Goal: Communication & Community: Answer question/provide support

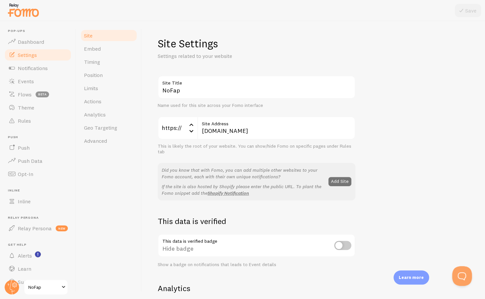
scroll to position [323, 0]
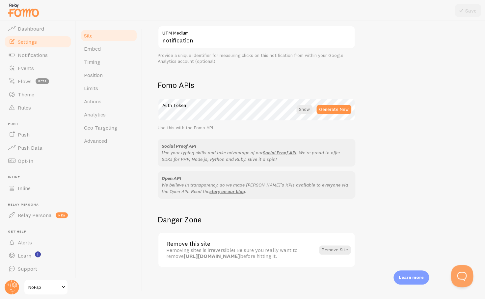
click at [467, 276] on button "Open Beacon popover" at bounding box center [461, 275] width 20 height 20
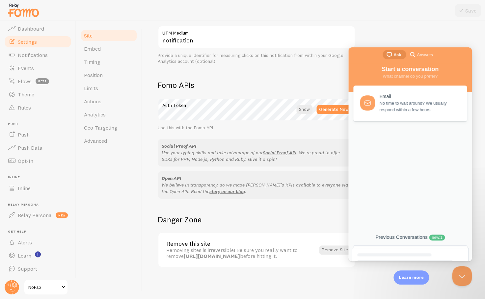
click at [444, 240] on div "new : 1" at bounding box center [437, 238] width 16 height 6
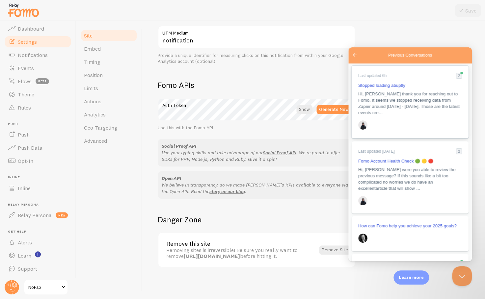
click at [427, 119] on link "Last updated 6h 2 Stopped loading abuptly Hi, [PERSON_NAME] thank you for reach…" at bounding box center [410, 102] width 117 height 72
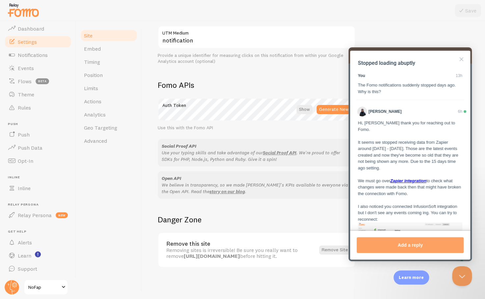
click at [40, 43] on link "Settings" at bounding box center [38, 41] width 68 height 13
click at [39, 35] on link "Dashboard" at bounding box center [38, 28] width 68 height 13
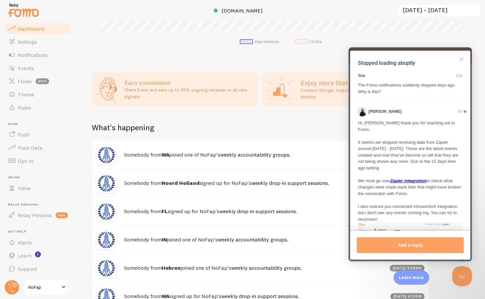
scroll to position [274, 0]
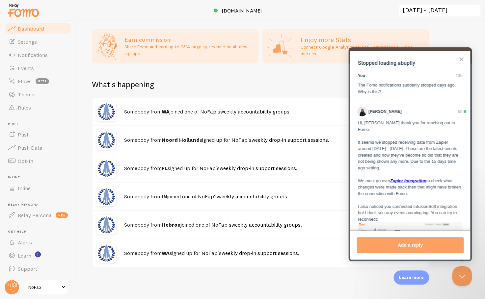
click at [464, 56] on button "Close" at bounding box center [461, 59] width 11 height 11
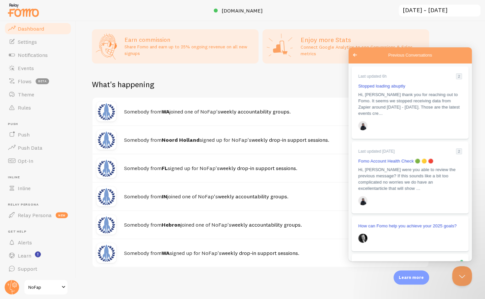
click at [358, 55] on span "Go back" at bounding box center [355, 55] width 8 height 8
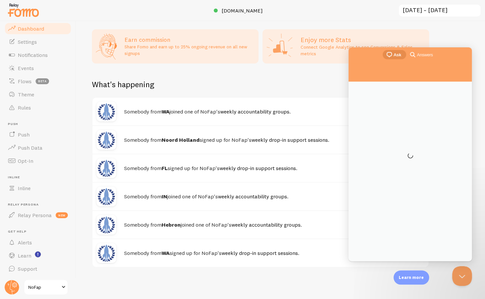
click at [313, 84] on div "What's happening" at bounding box center [260, 88] width 337 height 18
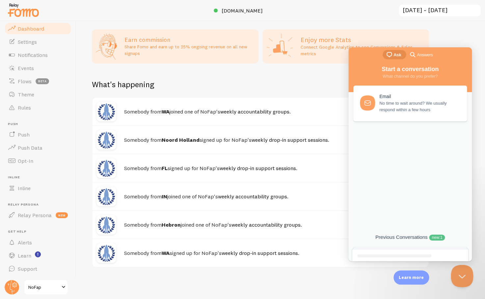
click at [461, 278] on button "Close Beacon popover" at bounding box center [461, 275] width 20 height 20
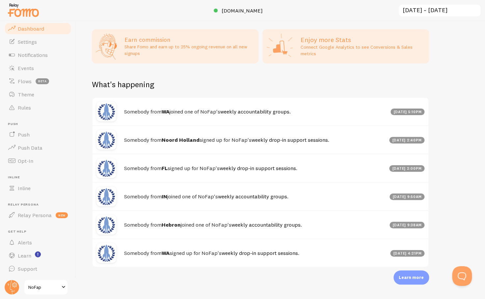
scroll to position [266, 0]
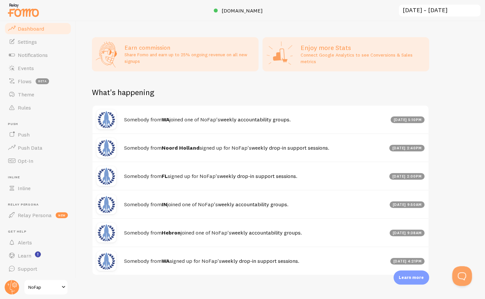
click at [295, 121] on h4 "Somebody from WA joined one of NoFap's weekly accountability groups ." at bounding box center [255, 119] width 262 height 7
click at [269, 122] on link "weekly accountability groups" at bounding box center [254, 119] width 69 height 7
click at [463, 272] on button "Open Beacon popover" at bounding box center [461, 275] width 20 height 20
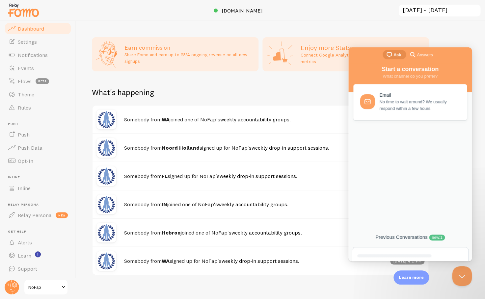
click at [402, 114] on link "Email No time to wait around? We usually respond within a few hours" at bounding box center [410, 102] width 114 height 36
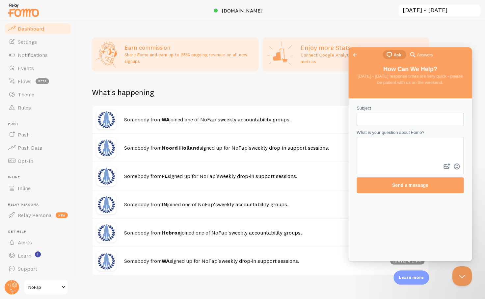
click at [352, 56] on span "Go back" at bounding box center [355, 55] width 8 height 8
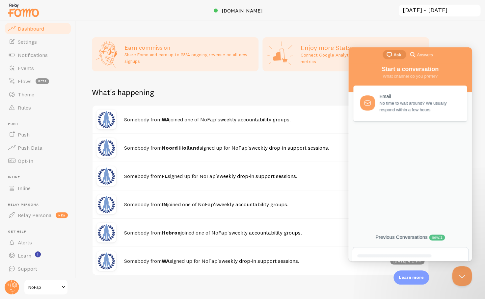
click at [354, 57] on div "chat-square Ask search-medium Answers" at bounding box center [409, 55] width 123 height 16
click at [402, 240] on div "Previous Conversations new : 1" at bounding box center [410, 237] width 117 height 6
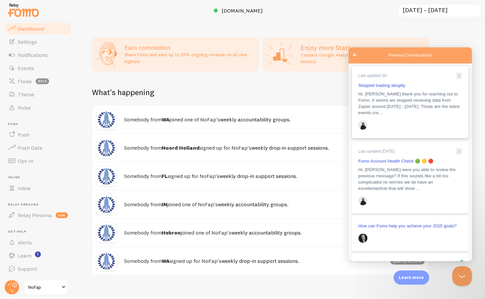
click at [423, 122] on div "Previous Conversations" at bounding box center [410, 125] width 104 height 13
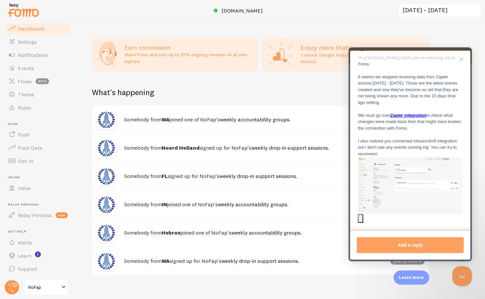
scroll to position [66, 0]
click at [30, 23] on link "Dashboard" at bounding box center [38, 28] width 68 height 13
click at [30, 26] on span "Dashboard" at bounding box center [31, 28] width 26 height 7
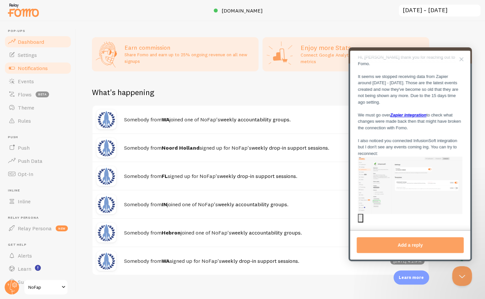
click at [40, 65] on span "Notifications" at bounding box center [33, 68] width 30 height 7
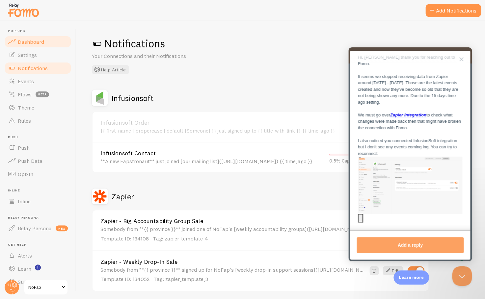
click at [34, 41] on span "Dashboard" at bounding box center [31, 42] width 26 height 7
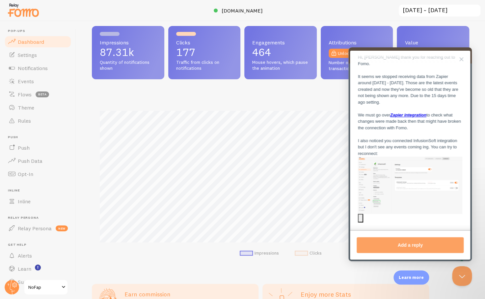
scroll to position [139, 0]
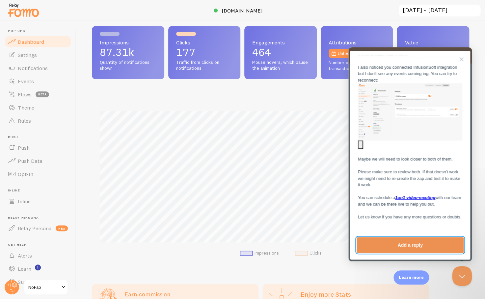
click at [393, 240] on button "Add a reply" at bounding box center [410, 245] width 107 height 16
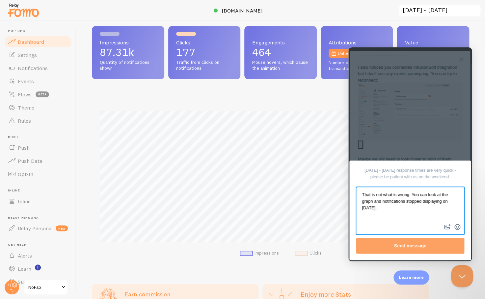
type textarea "That is not what is wrong. You can look at the graph and notifications stopped …"
click at [448, 226] on button "image-plus" at bounding box center [448, 227] width 10 height 11
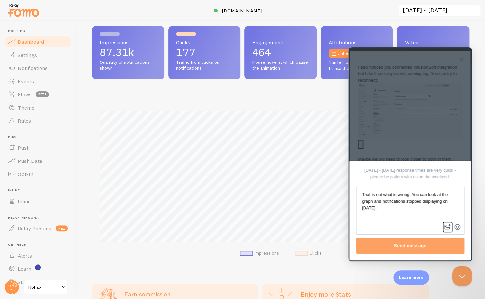
type input "C:\fakepath\Screenshot 2025-09-24 at 11.59.31 AM.png"
click at [372, 227] on div "Files: 1" at bounding box center [369, 228] width 18 height 6
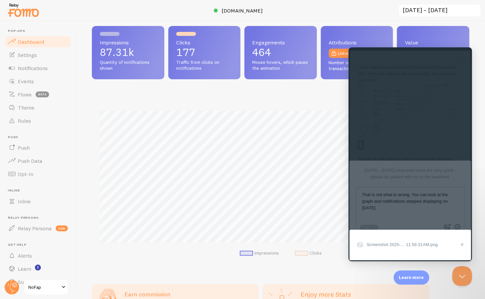
click at [381, 242] on span "Screenshot 2025-… 11.59.31 AM.png" at bounding box center [410, 245] width 88 height 8
click at [381, 246] on span "Screenshot 2025-… 11.59.31 AM.png" at bounding box center [401, 244] width 71 height 5
click at [459, 244] on button "cross-small" at bounding box center [462, 244] width 10 height 9
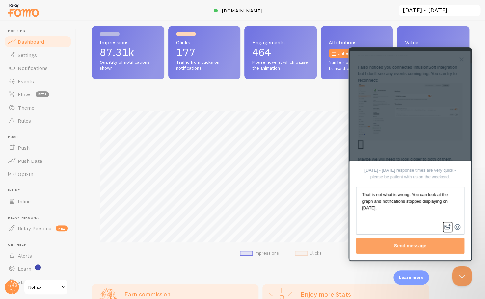
click at [451, 224] on button "image-plus" at bounding box center [448, 227] width 10 height 11
type input "C:\fakepath\Screenshot 2025-09-24 at 11.59.31 AM.png"
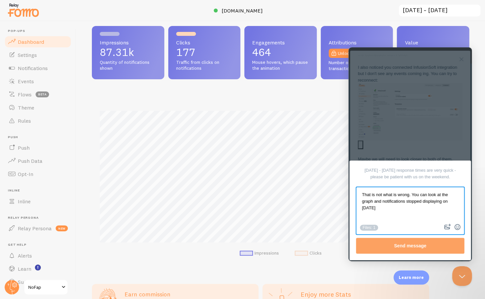
click at [412, 196] on textarea "That is not what is wrong. You can look at the graph and notifications stopped …" at bounding box center [410, 205] width 107 height 35
type textarea "That is not what is wrong. You can look at the graph and notifications stopped …"
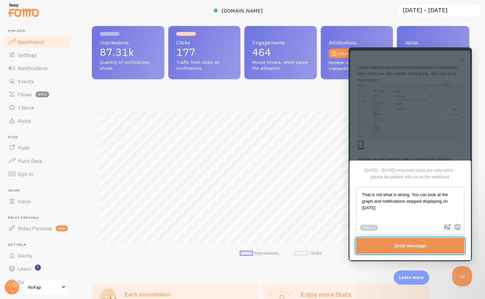
click at [411, 247] on button "Send message" at bounding box center [410, 246] width 108 height 16
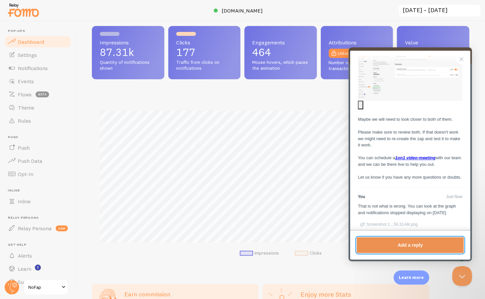
scroll to position [180, 0]
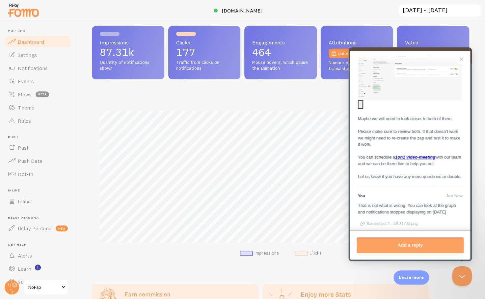
click at [421, 155] on b "1on1 video-meeting" at bounding box center [415, 157] width 40 height 5
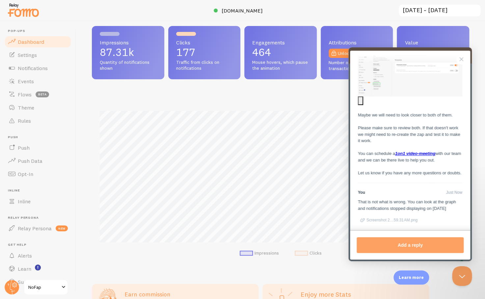
scroll to position [184, 0]
click at [410, 150] on b "1on1 video-meeting" at bounding box center [415, 152] width 40 height 5
click at [49, 59] on link "Settings" at bounding box center [38, 54] width 68 height 13
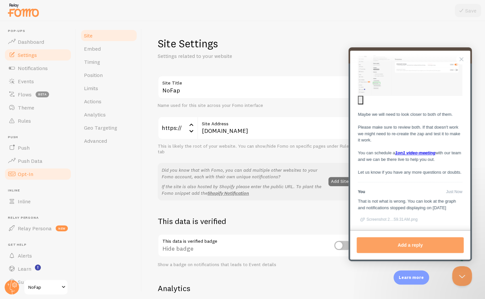
scroll to position [13, 0]
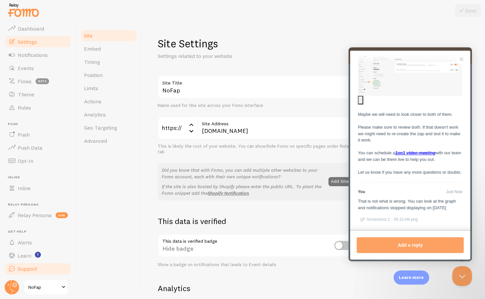
click at [39, 265] on link "Support" at bounding box center [38, 268] width 68 height 13
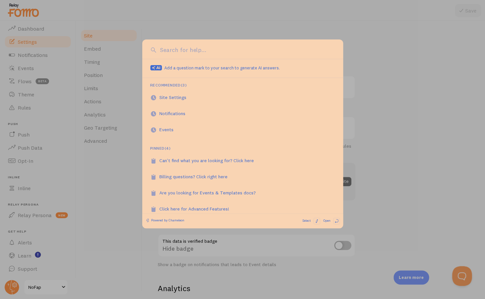
click at [122, 184] on div at bounding box center [242, 149] width 485 height 299
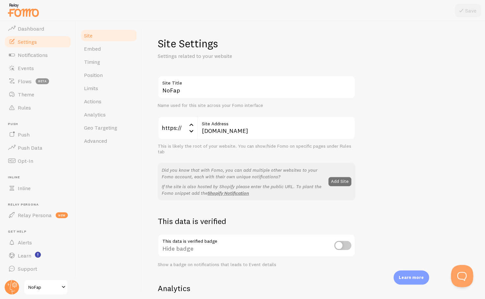
click at [466, 278] on button "Open Beacon popover" at bounding box center [461, 275] width 20 height 20
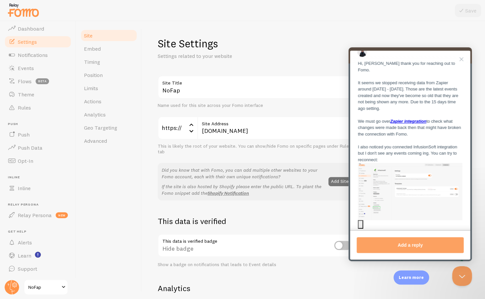
scroll to position [20, 0]
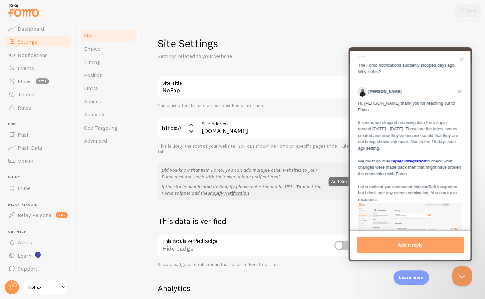
click at [360, 88] on div "Thread list" at bounding box center [362, 92] width 10 height 10
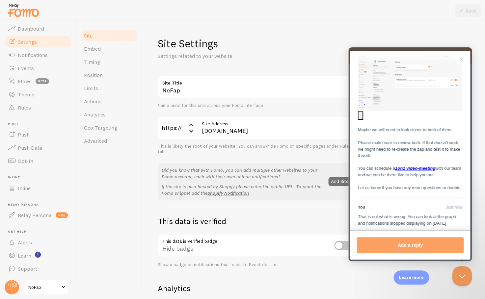
scroll to position [197, 0]
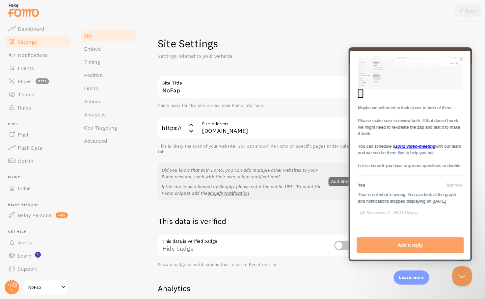
click at [368, 212] on span "Screenshot 2…59.31 AM.png" at bounding box center [391, 213] width 51 height 5
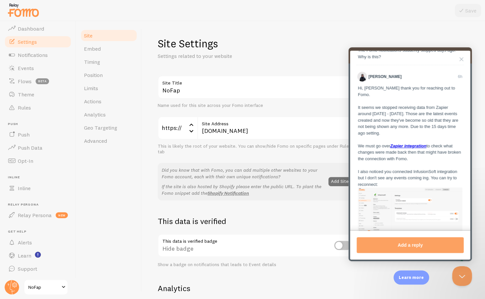
scroll to position [0, 0]
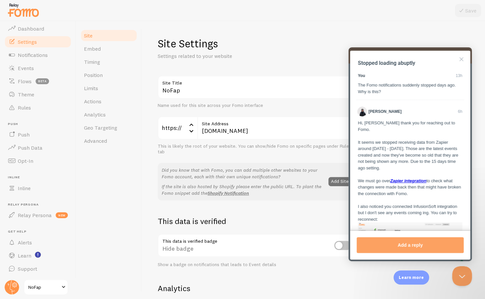
click at [363, 114] on div "Thread list" at bounding box center [362, 112] width 10 height 10
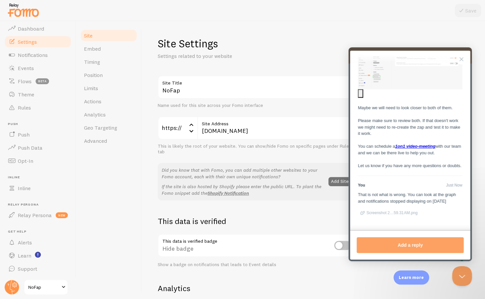
scroll to position [197, 0]
click at [19, 28] on span "Dashboard" at bounding box center [31, 28] width 26 height 7
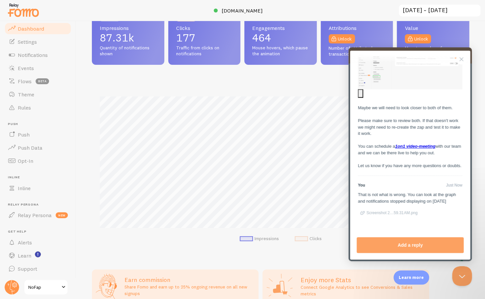
scroll to position [42, 0]
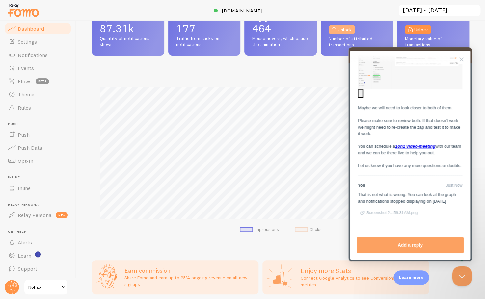
click at [354, 26] on link "Unlock" at bounding box center [342, 29] width 26 height 9
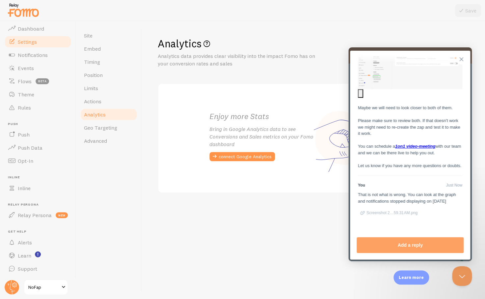
click at [456, 58] on button "Close" at bounding box center [461, 59] width 11 height 11
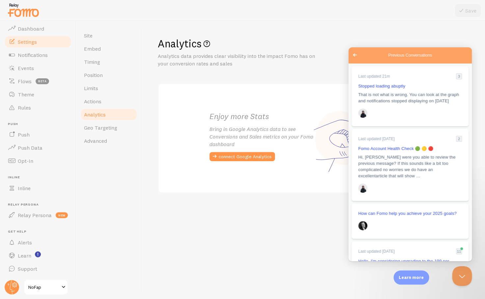
click at [348, 56] on div "Analytics Analytics data provides clear visibility into the impact Fomo has on …" at bounding box center [314, 52] width 312 height 31
click at [403, 100] on span "That is not what is wrong. You can look at the graph and notifications stopped …" at bounding box center [408, 97] width 101 height 11
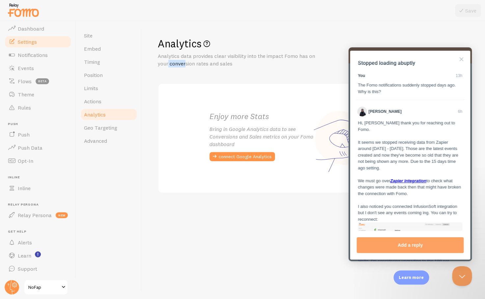
scroll to position [197, 0]
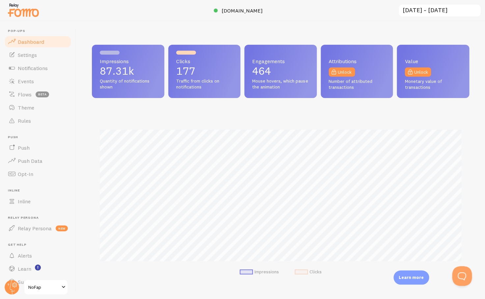
click at [424, 11] on input "[DATE] ~ [DATE]" at bounding box center [439, 11] width 83 height 14
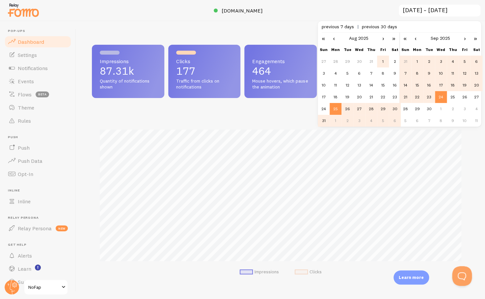
click at [386, 61] on td "1" at bounding box center [383, 62] width 12 height 12
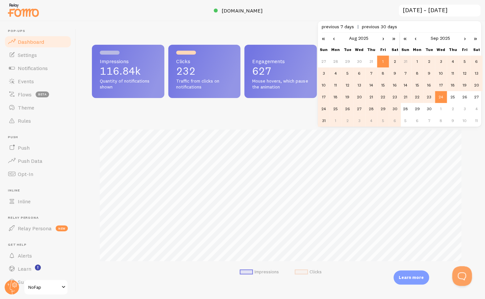
scroll to position [173, 377]
click at [335, 41] on link "‹" at bounding box center [334, 38] width 10 height 11
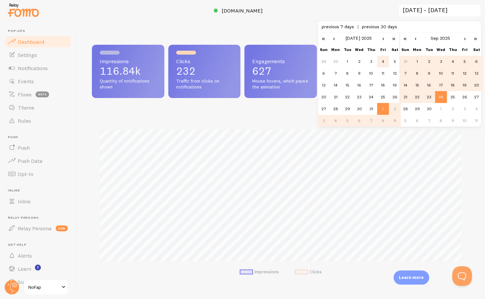
click at [382, 61] on td "4" at bounding box center [383, 62] width 12 height 12
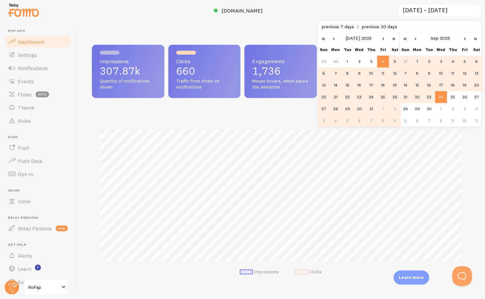
click at [352, 268] on div "Impressions Clicks" at bounding box center [280, 200] width 377 height 173
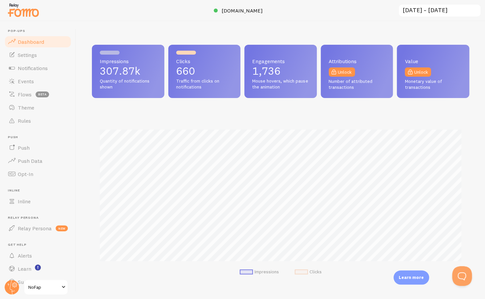
click at [407, 11] on input "2025-07-04 ~ 2025-09-24" at bounding box center [439, 11] width 83 height 14
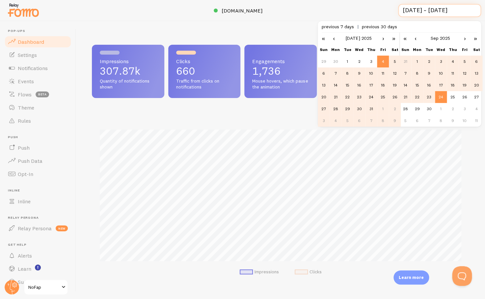
scroll to position [0, 1]
click at [325, 39] on link "«" at bounding box center [323, 38] width 11 height 11
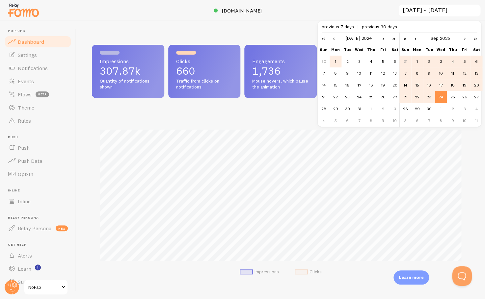
click at [338, 57] on td "1" at bounding box center [336, 62] width 12 height 12
type input "2024-07-01 ~ 2025-09-24"
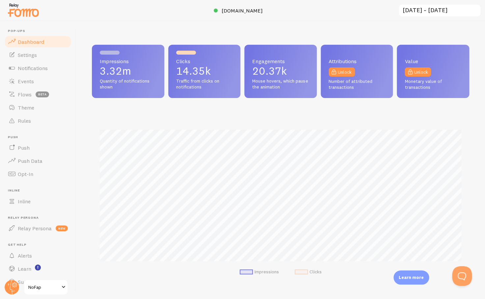
scroll to position [173, 377]
click at [45, 42] on link "Dashboard" at bounding box center [38, 41] width 68 height 13
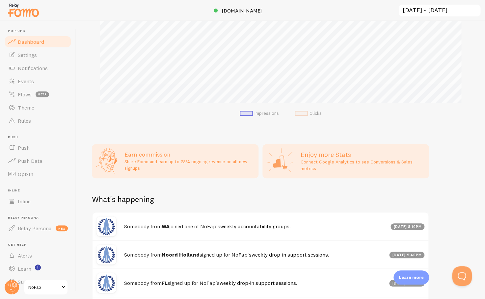
scroll to position [198, 0]
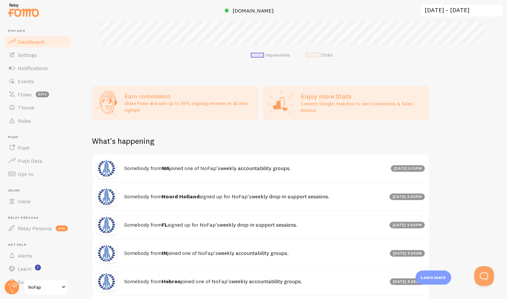
scroll to position [220, 0]
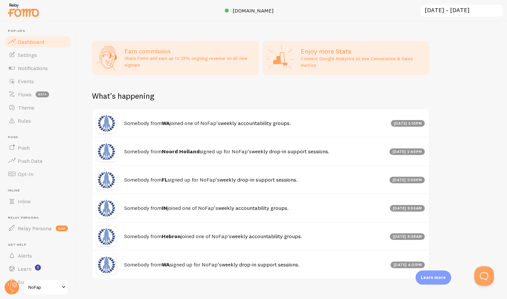
scroll to position [261, 0]
click at [27, 59] on link "Settings" at bounding box center [38, 54] width 68 height 13
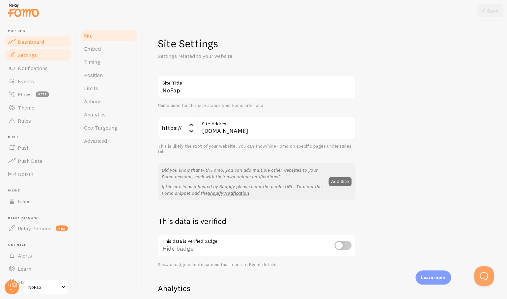
click at [27, 45] on link "Dashboard" at bounding box center [38, 41] width 68 height 13
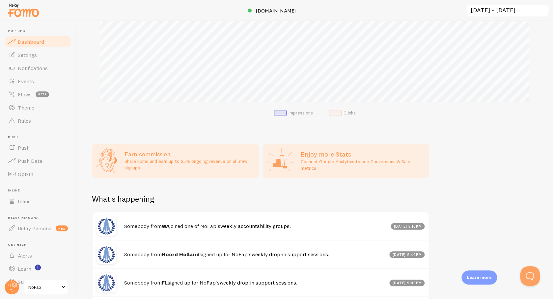
scroll to position [274, 0]
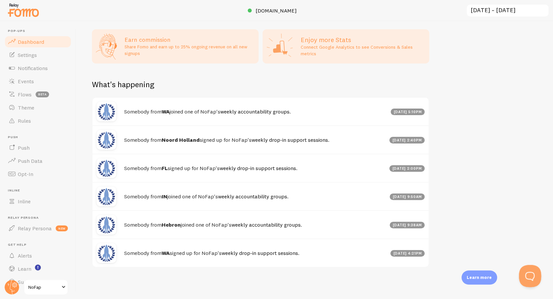
click at [506, 267] on div at bounding box center [529, 275] width 20 height 20
click at [506, 270] on button "Open Beacon popover" at bounding box center [529, 275] width 20 height 20
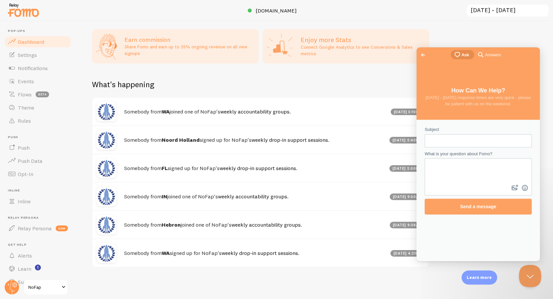
scroll to position [0, 0]
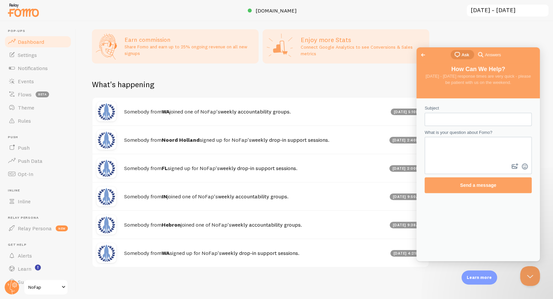
click at [485, 56] on span "Answers" at bounding box center [493, 55] width 16 height 7
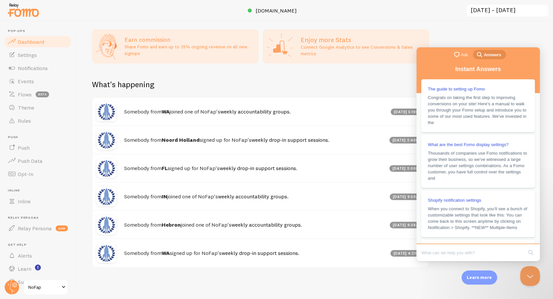
click at [465, 56] on span "Ask" at bounding box center [464, 55] width 7 height 7
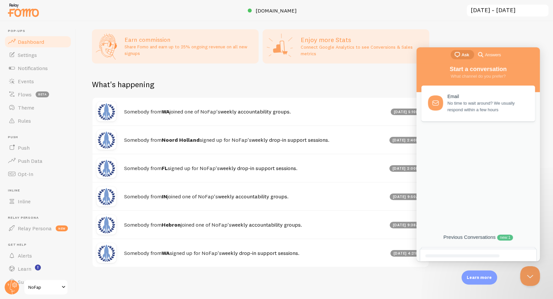
click at [475, 234] on div "Previous Conversations new : 1" at bounding box center [478, 234] width 114 height 27
click at [476, 236] on div "Previous Conversations new : 1" at bounding box center [478, 237] width 117 height 6
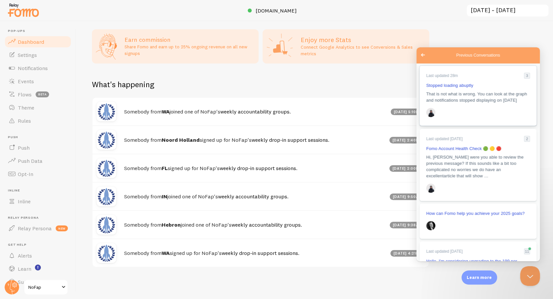
click at [473, 117] on div "Previous Conversations" at bounding box center [478, 113] width 104 height 13
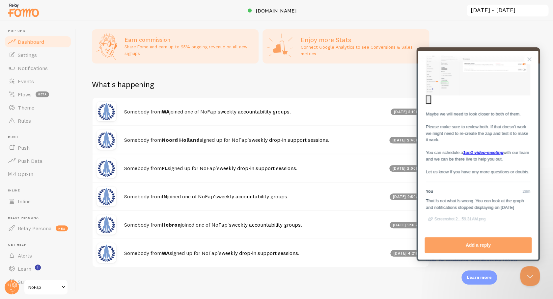
scroll to position [197, 0]
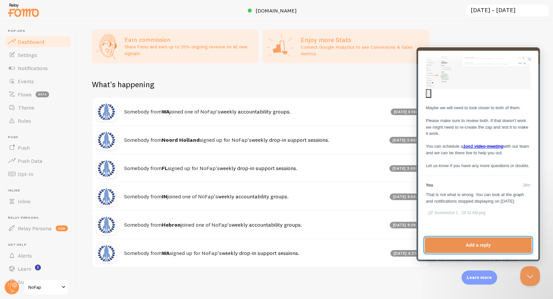
click at [472, 244] on button "Add a reply" at bounding box center [477, 245] width 107 height 16
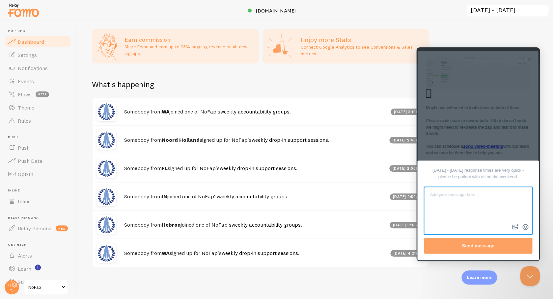
click at [471, 218] on textarea at bounding box center [477, 205] width 107 height 35
drag, startPoint x: 456, startPoint y: 202, endPoint x: 457, endPoint y: 212, distance: 10.3
click at [457, 212] on textarea "Looking into it in more detail, thanks for the information. I could be wrong bec" at bounding box center [477, 205] width 107 height 35
drag, startPoint x: 453, startPoint y: 203, endPoint x: 458, endPoint y: 213, distance: 10.5
click at [458, 213] on textarea "Looking into it in more detail, thanks for the information. I shouldn't m" at bounding box center [477, 205] width 107 height 35
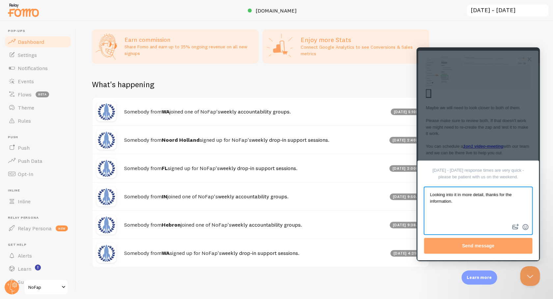
click at [464, 210] on textarea "Looking into it in more detail, thanks for the information." at bounding box center [477, 205] width 107 height 35
type textarea "Looking into it in more detail, thanks for the information."
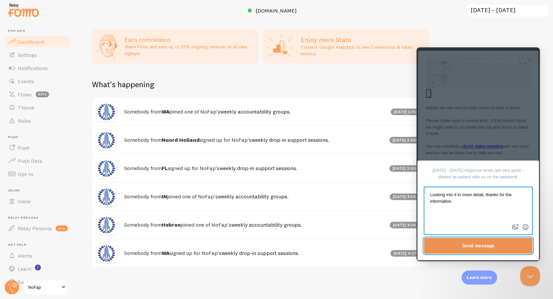
click at [469, 241] on button "Send message" at bounding box center [478, 246] width 108 height 16
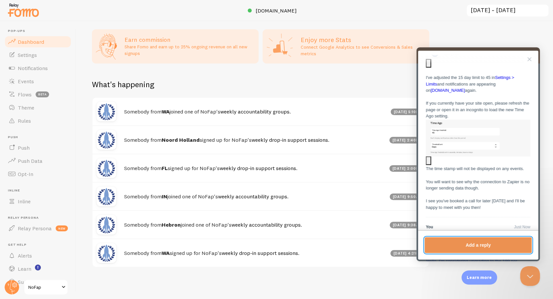
scroll to position [428, 0]
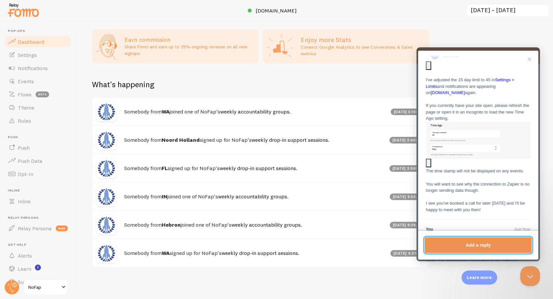
click at [245, 84] on div "What's happening" at bounding box center [260, 88] width 337 height 18
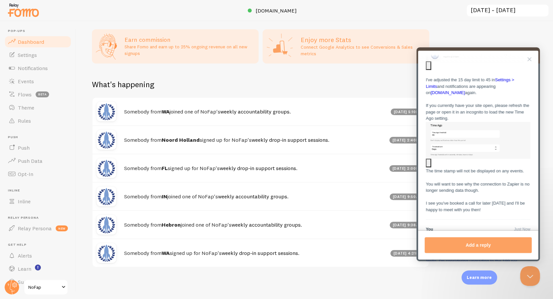
scroll to position [462, 0]
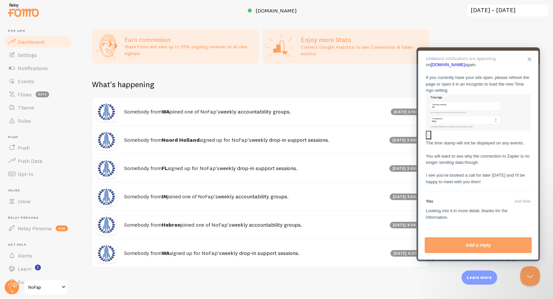
click at [506, 59] on button "Close" at bounding box center [529, 59] width 11 height 11
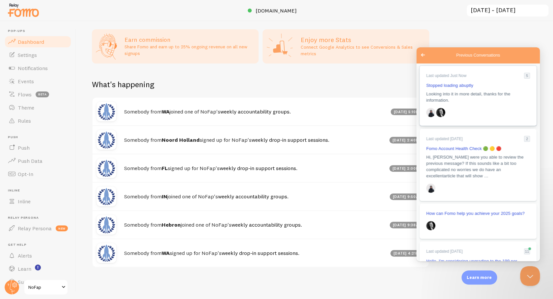
click at [506, 86] on div "Stopped loading abuptly" at bounding box center [478, 85] width 104 height 6
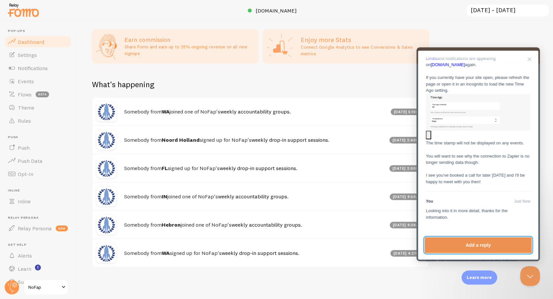
click at [457, 247] on button "Add a reply" at bounding box center [477, 245] width 107 height 16
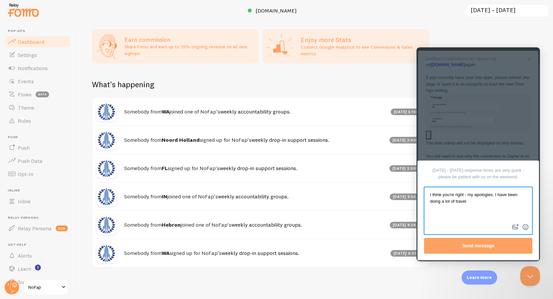
drag, startPoint x: 501, startPoint y: 195, endPoint x: 513, endPoint y: 211, distance: 20.0
click at [506, 211] on textarea "I think you're right - my apologies. I have been doing a lot of travel" at bounding box center [477, 205] width 107 height 35
type textarea "I think you're right - my apologies. I am pretty sleepy today. Looking into Zap…"
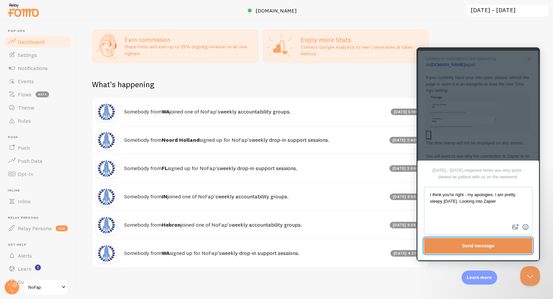
click at [467, 246] on button "Send message" at bounding box center [478, 246] width 108 height 16
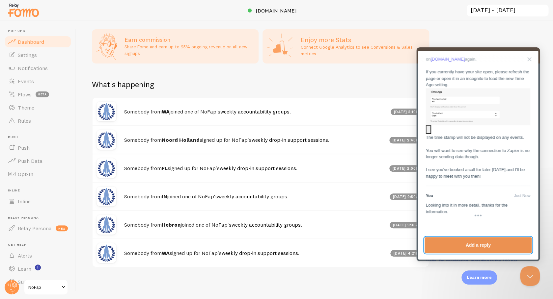
scroll to position [498, 0]
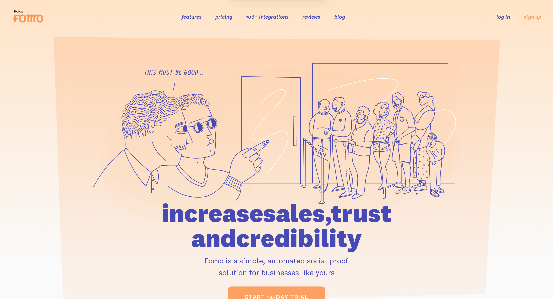
click at [512, 15] on ul "log in sign up" at bounding box center [514, 17] width 53 height 8
click at [507, 16] on link "log in" at bounding box center [503, 17] width 14 height 7
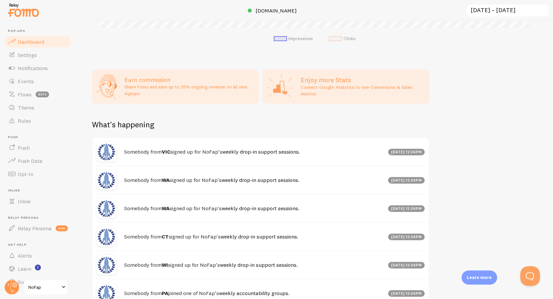
scroll to position [253, 0]
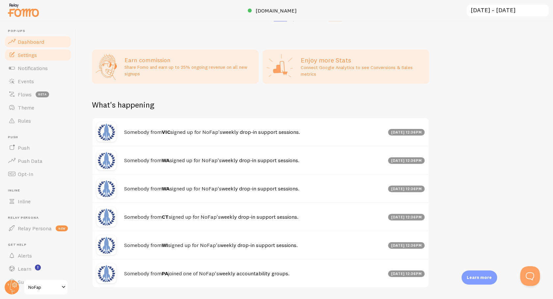
click at [38, 54] on link "Settings" at bounding box center [38, 54] width 68 height 13
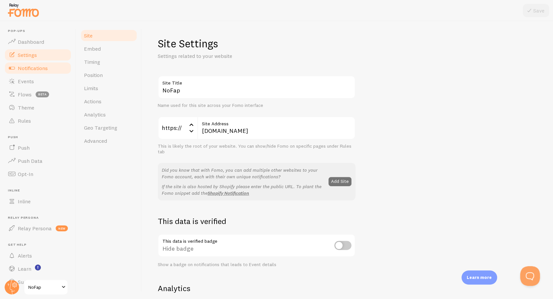
click at [37, 70] on span "Notifications" at bounding box center [33, 68] width 30 height 7
